Goal: Find specific page/section: Find specific page/section

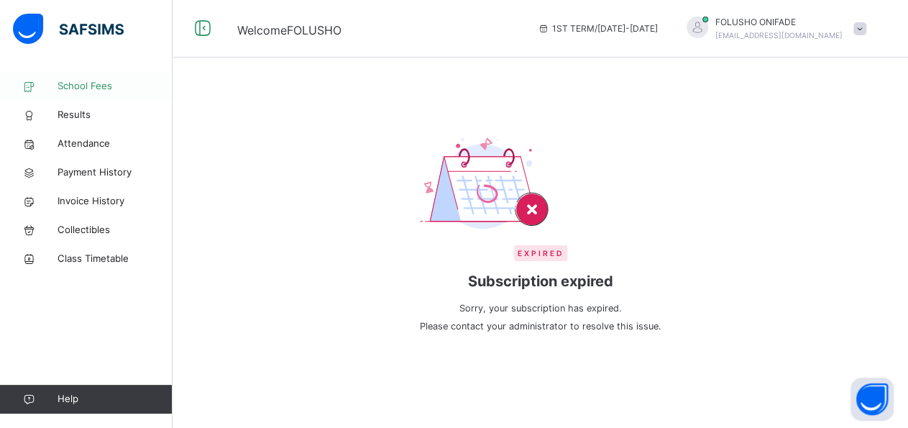
click at [86, 83] on span "School Fees" at bounding box center [114, 86] width 115 height 14
click at [96, 86] on span "School Fees" at bounding box center [114, 86] width 115 height 14
click at [88, 110] on span "Results" at bounding box center [114, 115] width 115 height 14
